Goal: Communication & Community: Answer question/provide support

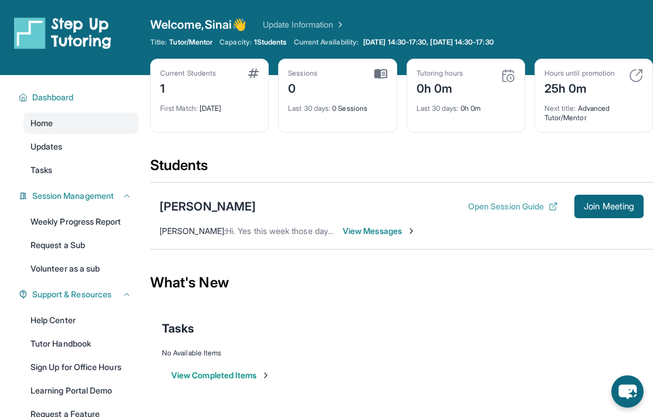
click at [517, 202] on button "Open Session Guide" at bounding box center [514, 207] width 90 height 12
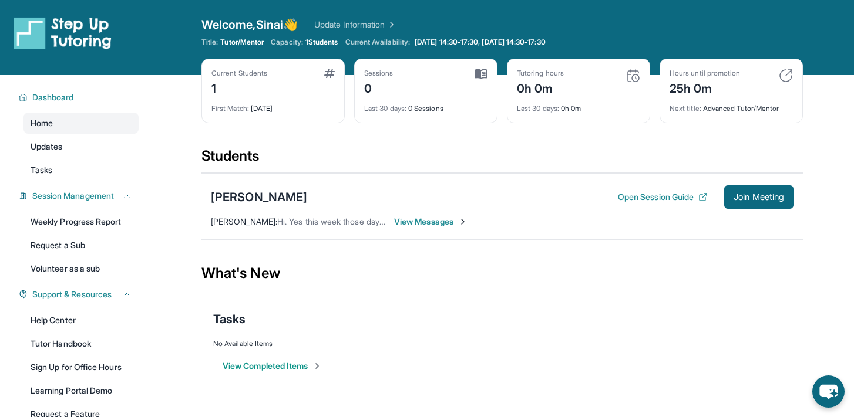
click at [653, 22] on div "Open sidebar Welcome, Sinai 👋 Update Information Title: Tutor/Mentor Capacity: …" at bounding box center [427, 37] width 854 height 75
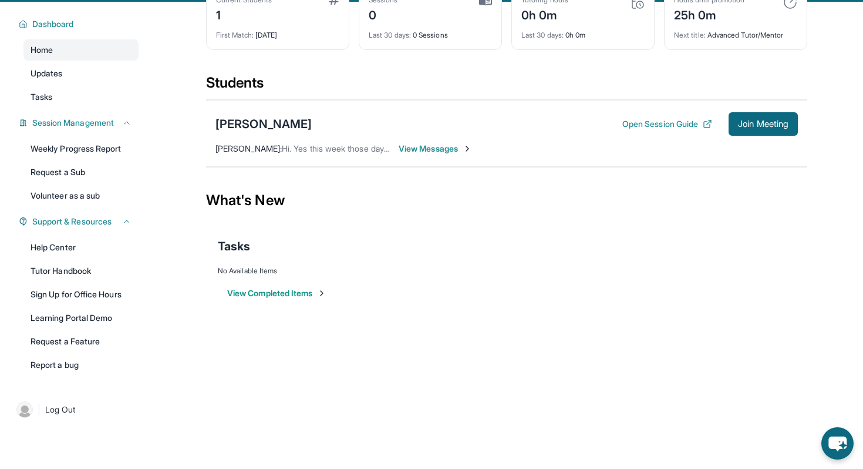
scroll to position [75, 0]
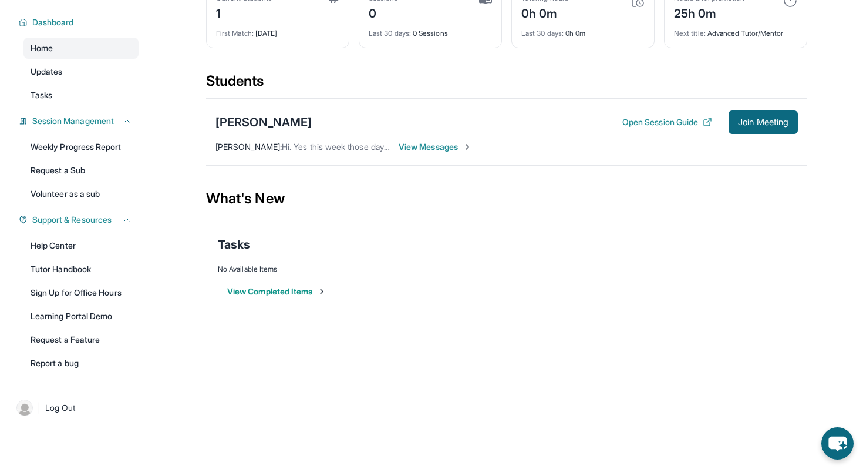
click at [282, 293] on button "View Completed Items" at bounding box center [276, 291] width 99 height 12
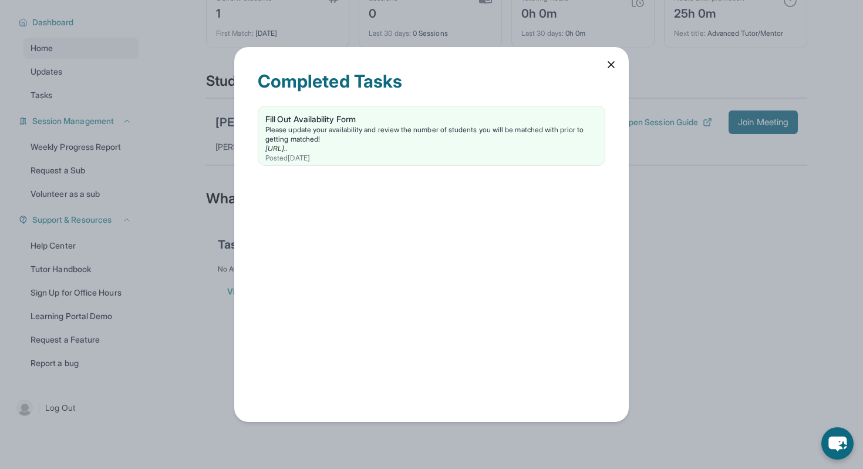
click at [610, 62] on icon at bounding box center [611, 65] width 12 height 12
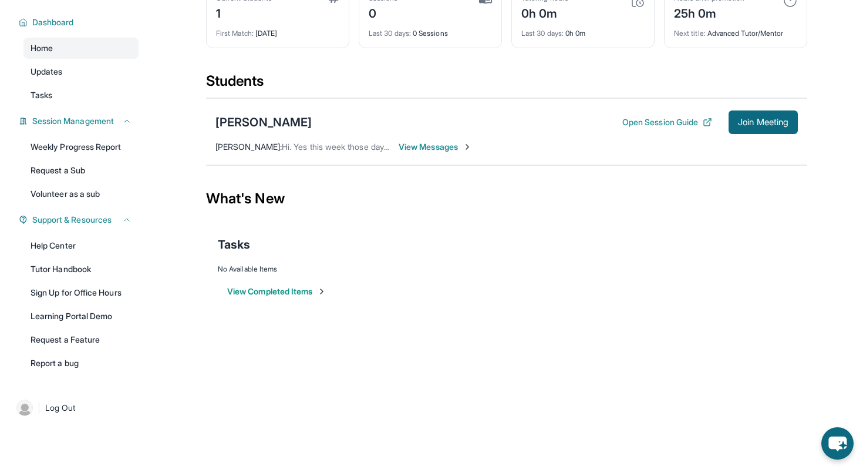
click at [415, 147] on span "View Messages" at bounding box center [435, 147] width 73 height 12
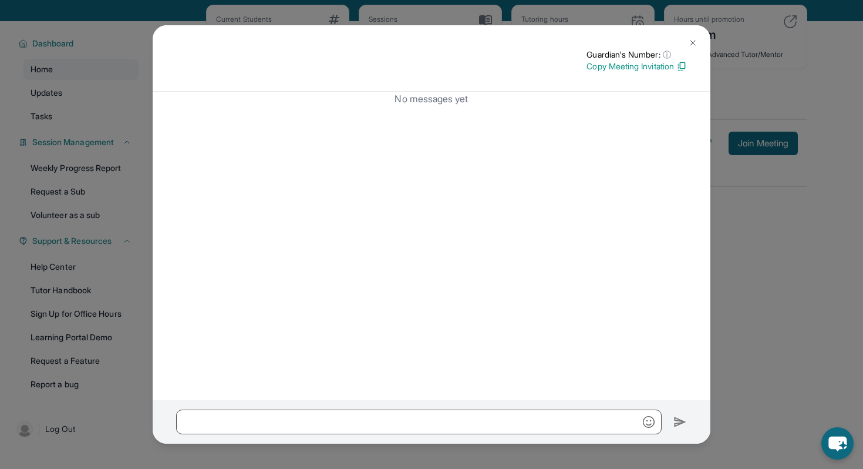
scroll to position [0, 0]
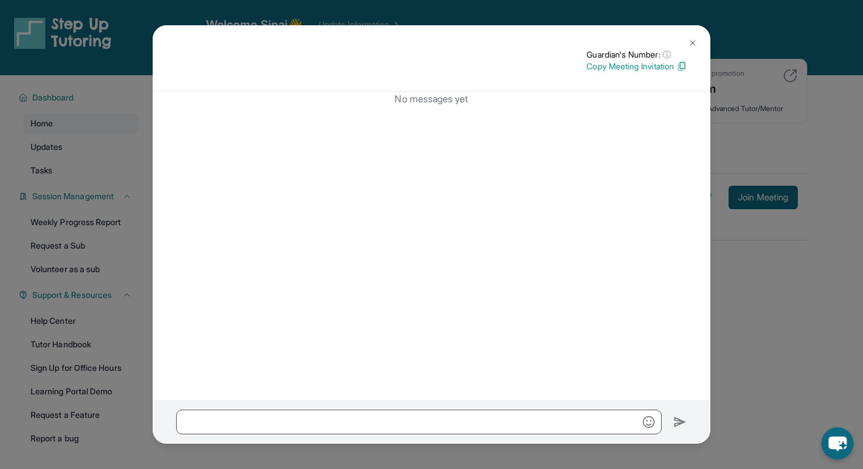
click at [420, 188] on div "No messages yet" at bounding box center [432, 246] width 558 height 308
click at [653, 42] on img at bounding box center [692, 42] width 9 height 9
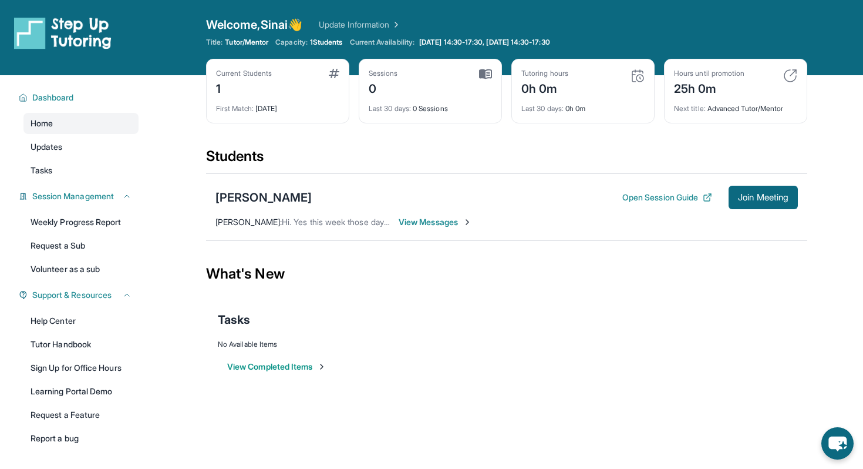
click at [319, 217] on span "Hi. Yes this week those days and times work. Next week I will need to change th…" at bounding box center [476, 222] width 388 height 10
click at [235, 216] on div "[PERSON_NAME] : Hi. Yes this week those days and times work. Next week I will n…" at bounding box center [303, 222] width 176 height 12
click at [434, 213] on div "[PERSON_NAME] Open Session Guide Join Meeting [PERSON_NAME] : Hi. Yes this week…" at bounding box center [506, 206] width 601 height 67
click at [433, 215] on div "[PERSON_NAME] Open Session Guide Join Meeting [PERSON_NAME] : Hi. Yes this week…" at bounding box center [506, 206] width 601 height 67
click at [431, 221] on span "View Messages" at bounding box center [435, 222] width 73 height 12
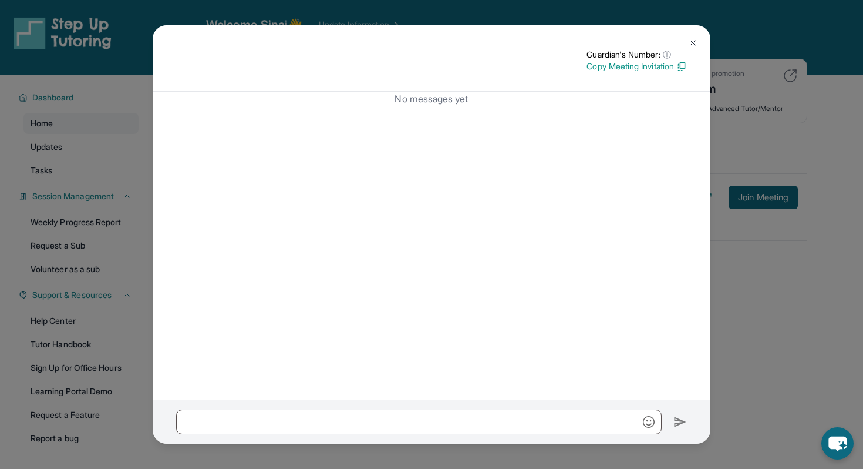
click at [443, 95] on p "No messages yet" at bounding box center [431, 99] width 511 height 14
click at [434, 107] on div "No messages yet" at bounding box center [432, 246] width 558 height 308
click at [520, 63] on div "Guardian's Number: ⓘ This isn't the guardian's real number — it's a private for…" at bounding box center [431, 60] width 511 height 23
drag, startPoint x: 517, startPoint y: 83, endPoint x: 475, endPoint y: 150, distance: 78.7
click at [516, 87] on div "Guardian's Number: ⓘ This isn't the guardian's real number — it's a private for…" at bounding box center [432, 58] width 558 height 66
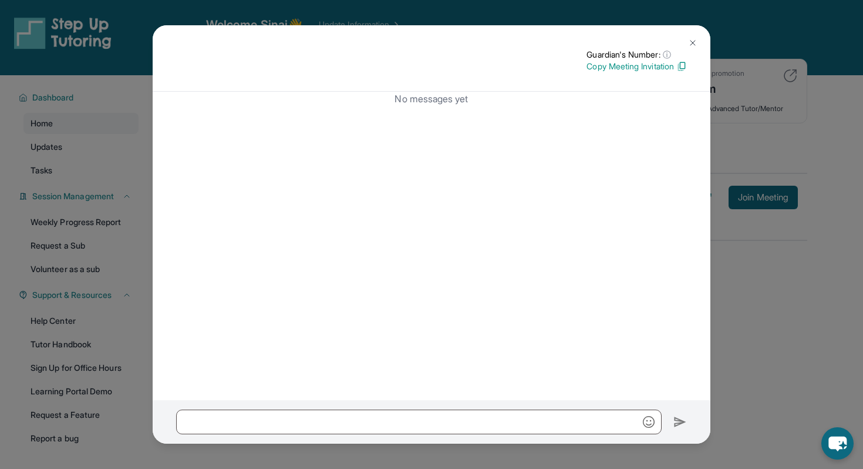
click at [636, 68] on p "Copy Meeting Invitation" at bounding box center [637, 66] width 100 height 12
click at [421, 221] on div "No messages yet" at bounding box center [432, 246] width 558 height 308
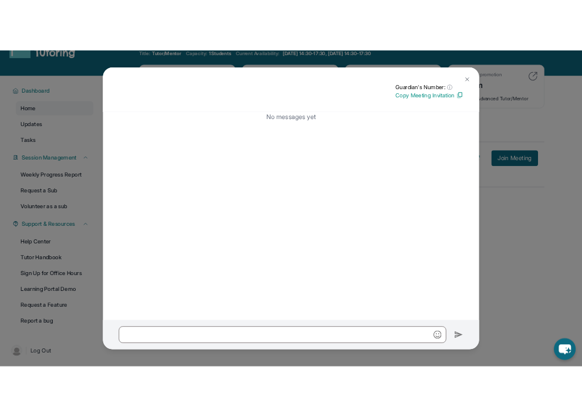
scroll to position [75, 0]
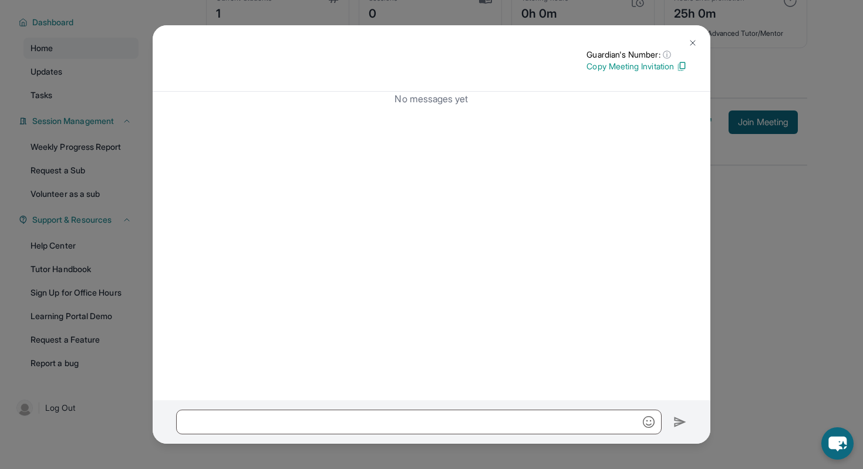
click at [653, 38] on img at bounding box center [692, 42] width 9 height 9
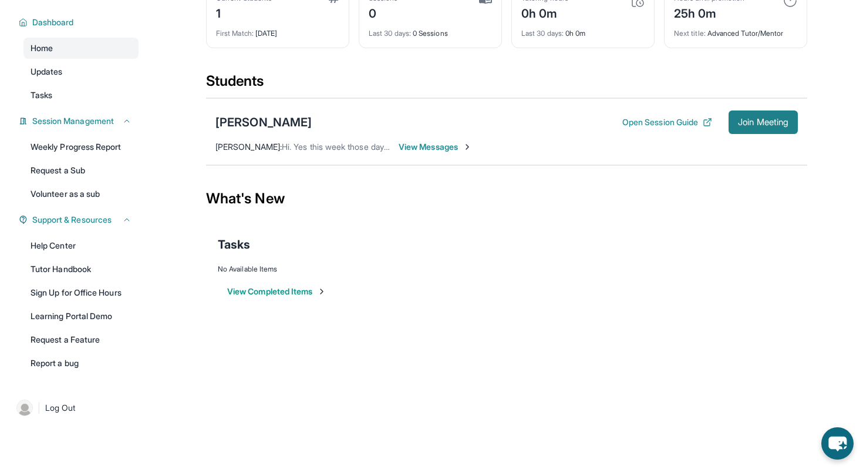
click at [653, 122] on span "Join Meeting" at bounding box center [763, 122] width 50 height 7
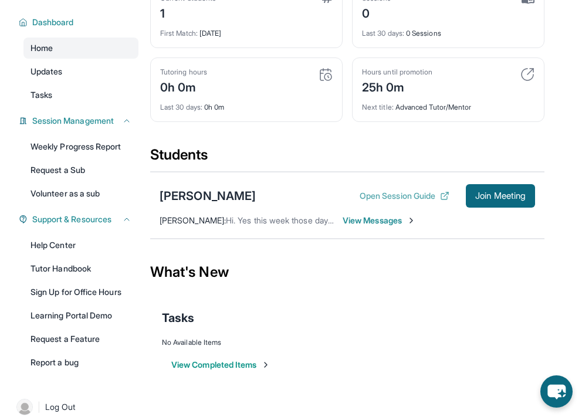
click at [386, 200] on button "Open Session Guide" at bounding box center [405, 196] width 90 height 12
